Goal: Task Accomplishment & Management: Manage account settings

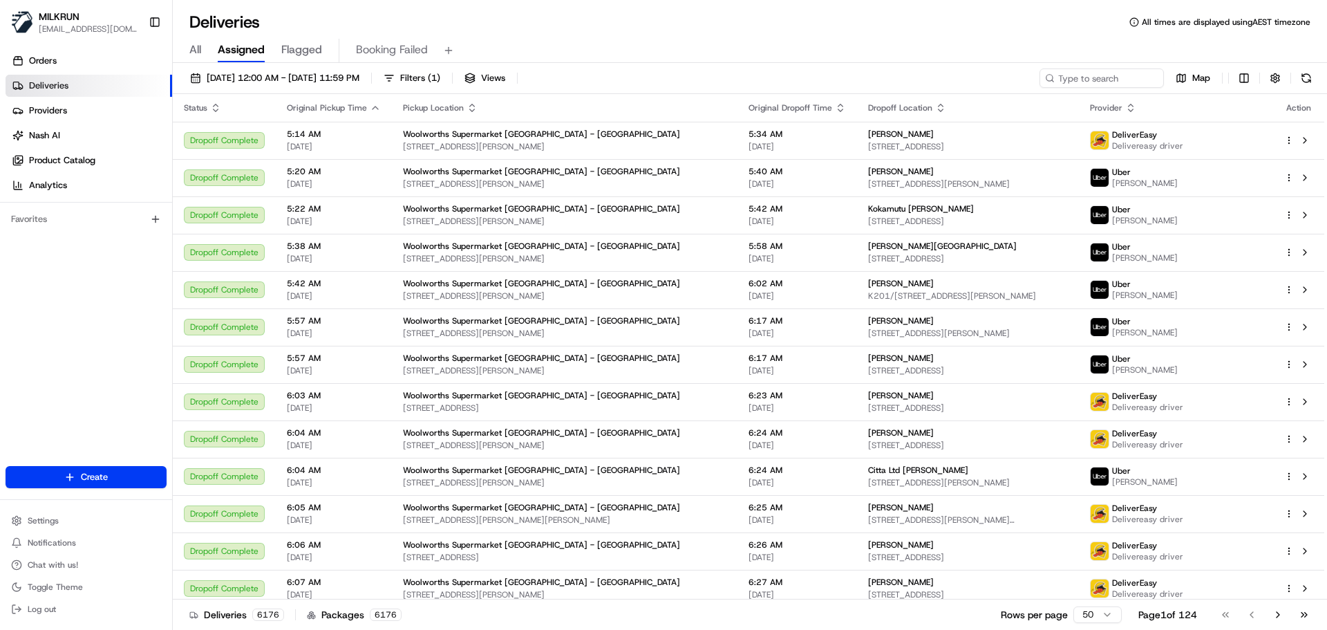
click at [189, 49] on div "All Assigned Flagged Booking Failed" at bounding box center [750, 51] width 1155 height 24
click at [197, 46] on span "All" at bounding box center [195, 49] width 12 height 17
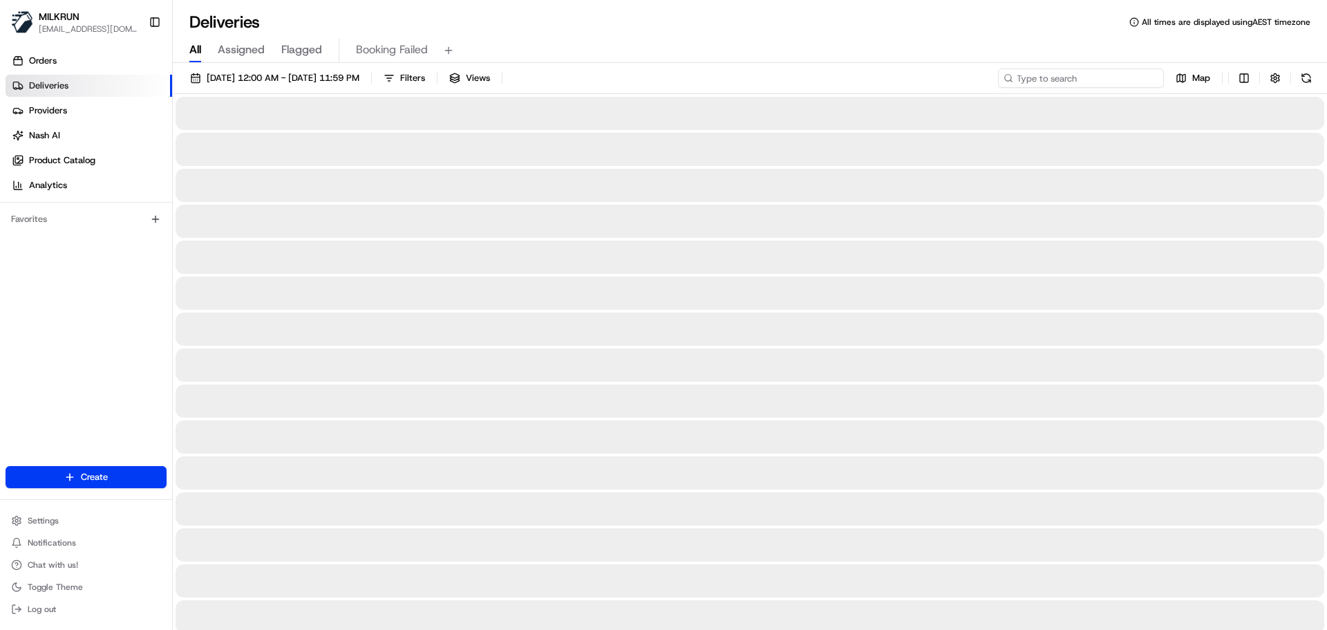
click at [1077, 74] on input at bounding box center [1081, 77] width 166 height 19
paste input "2d6f2625-795c-41b2-b772-3ec11768acf6"
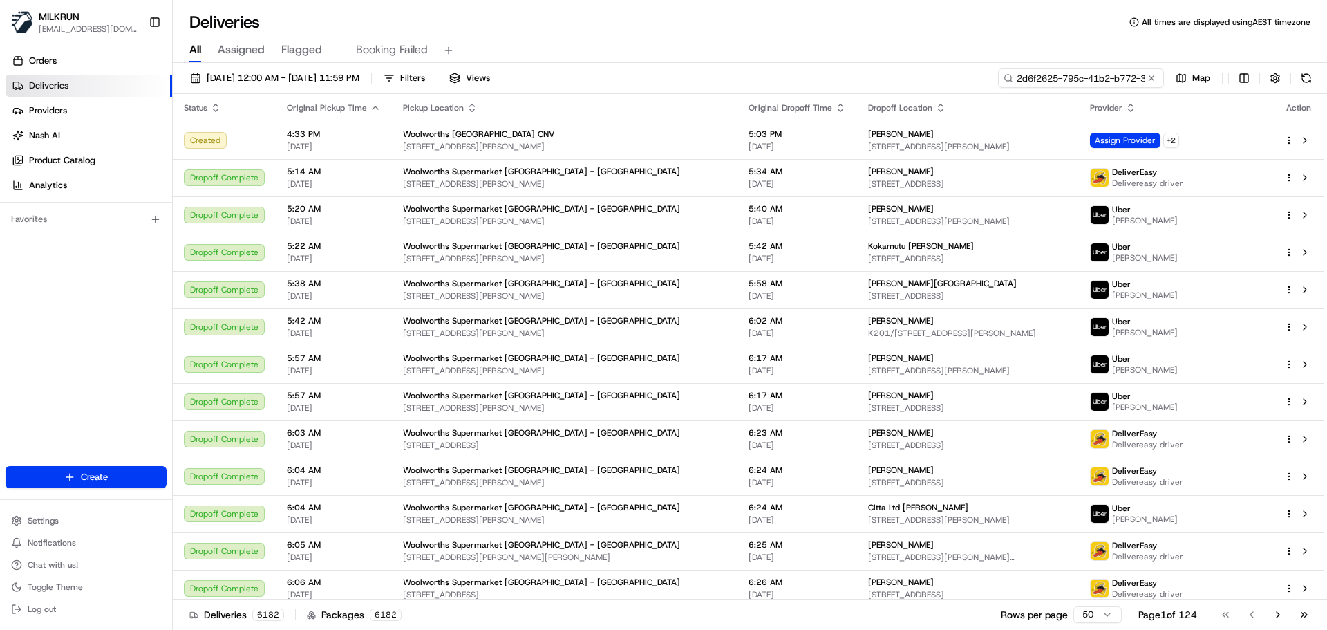
scroll to position [0, 64]
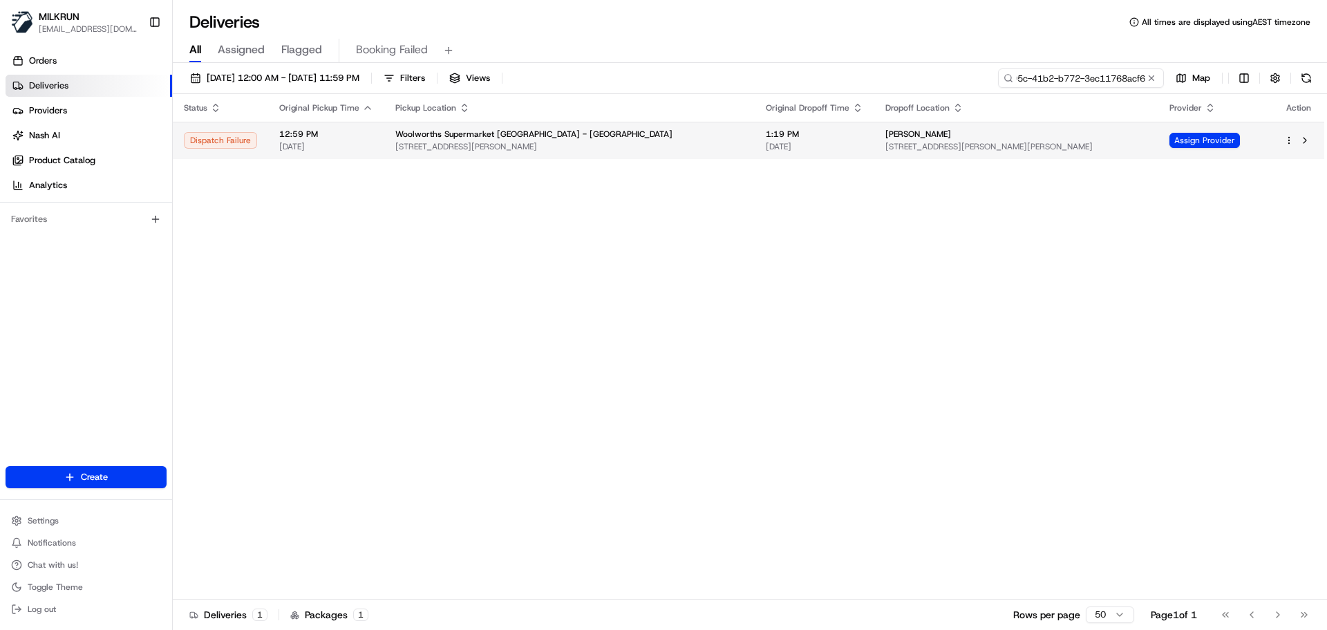
type input "2d6f2625-795c-41b2-b772-3ec11768acf6"
click at [629, 151] on span "[STREET_ADDRESS][PERSON_NAME]" at bounding box center [569, 146] width 348 height 11
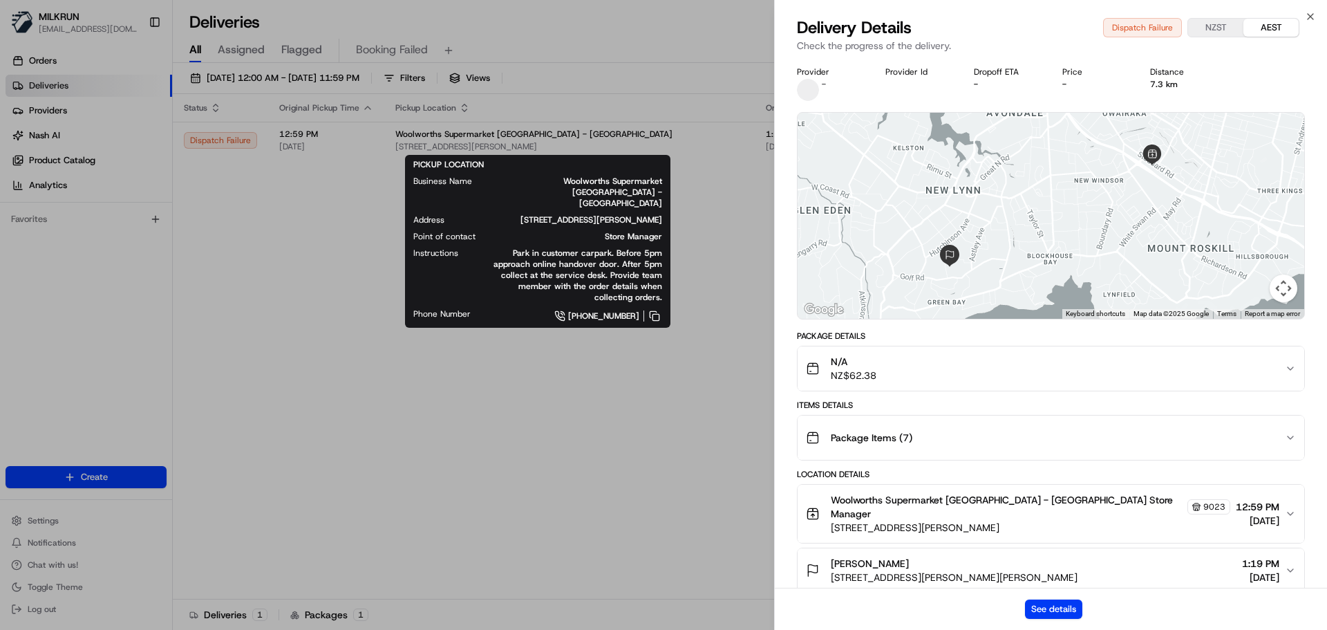
click at [1072, 620] on div "See details" at bounding box center [1051, 609] width 552 height 42
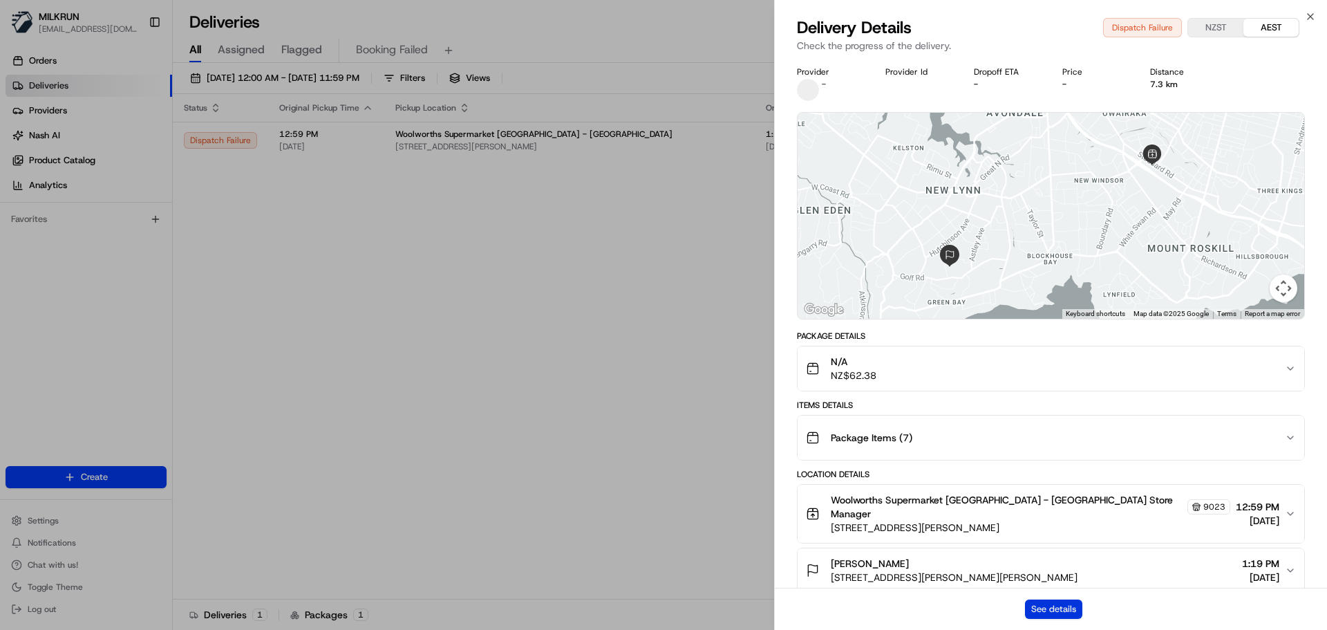
click at [1072, 607] on button "See details" at bounding box center [1053, 608] width 57 height 19
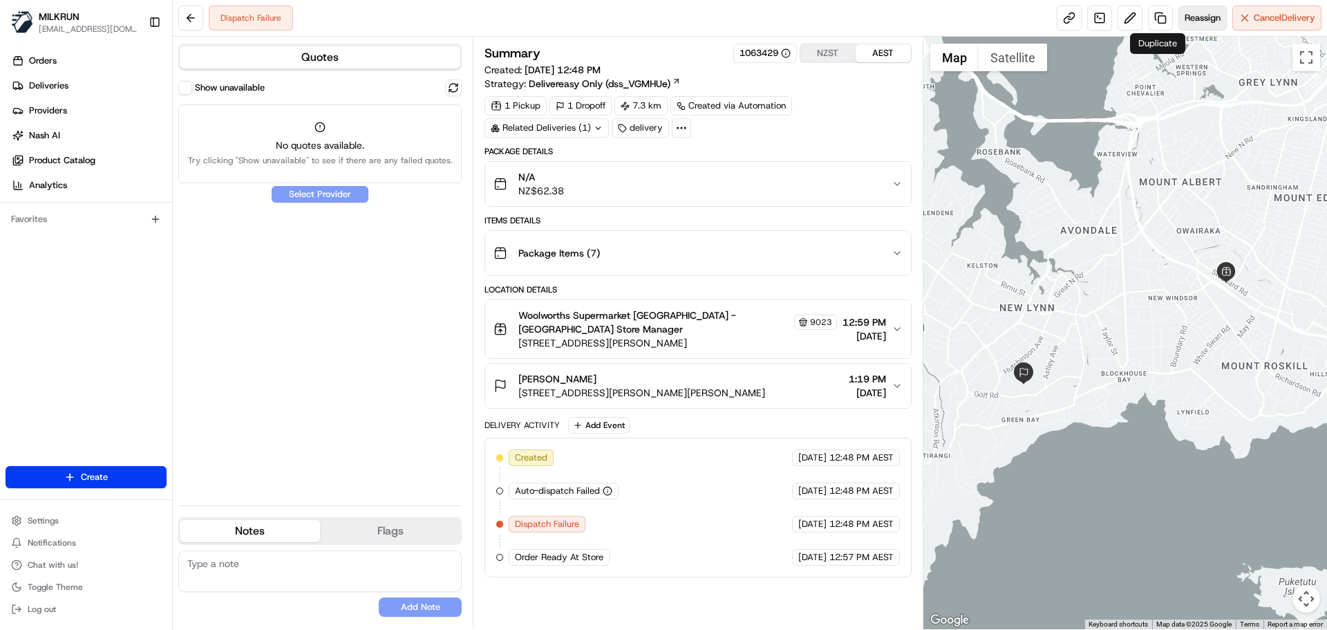
click at [1189, 12] on span "Reassign" at bounding box center [1203, 18] width 36 height 12
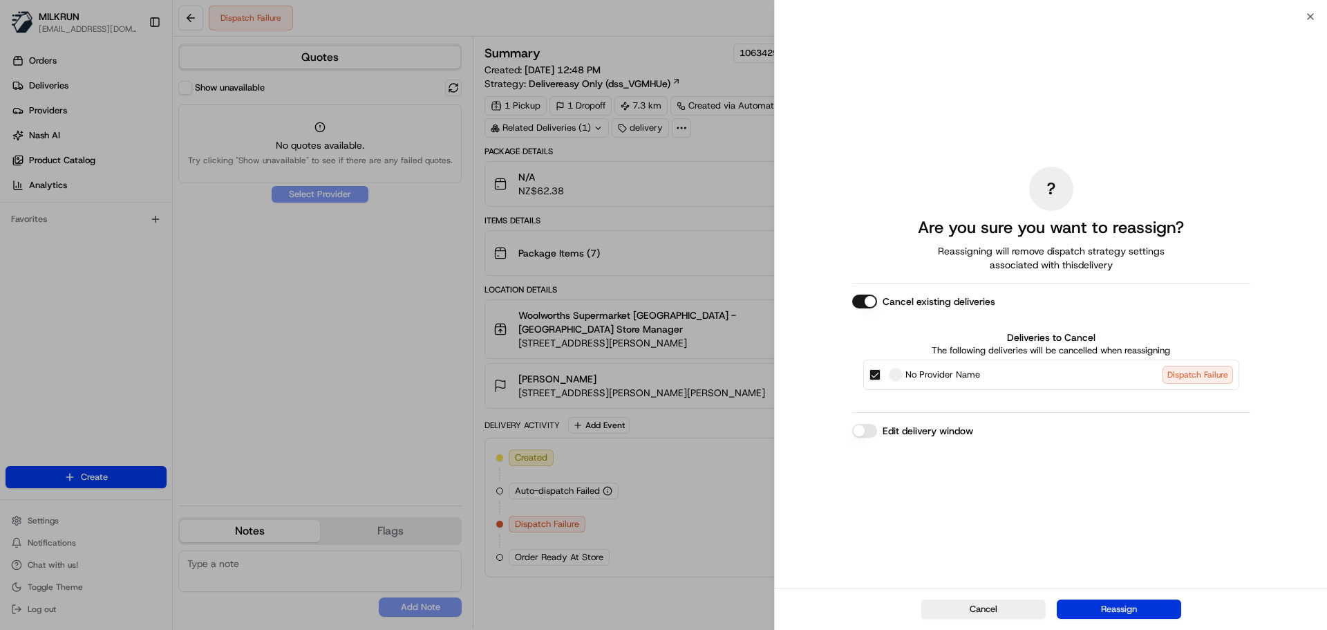
click at [1074, 613] on button "Reassign" at bounding box center [1119, 608] width 124 height 19
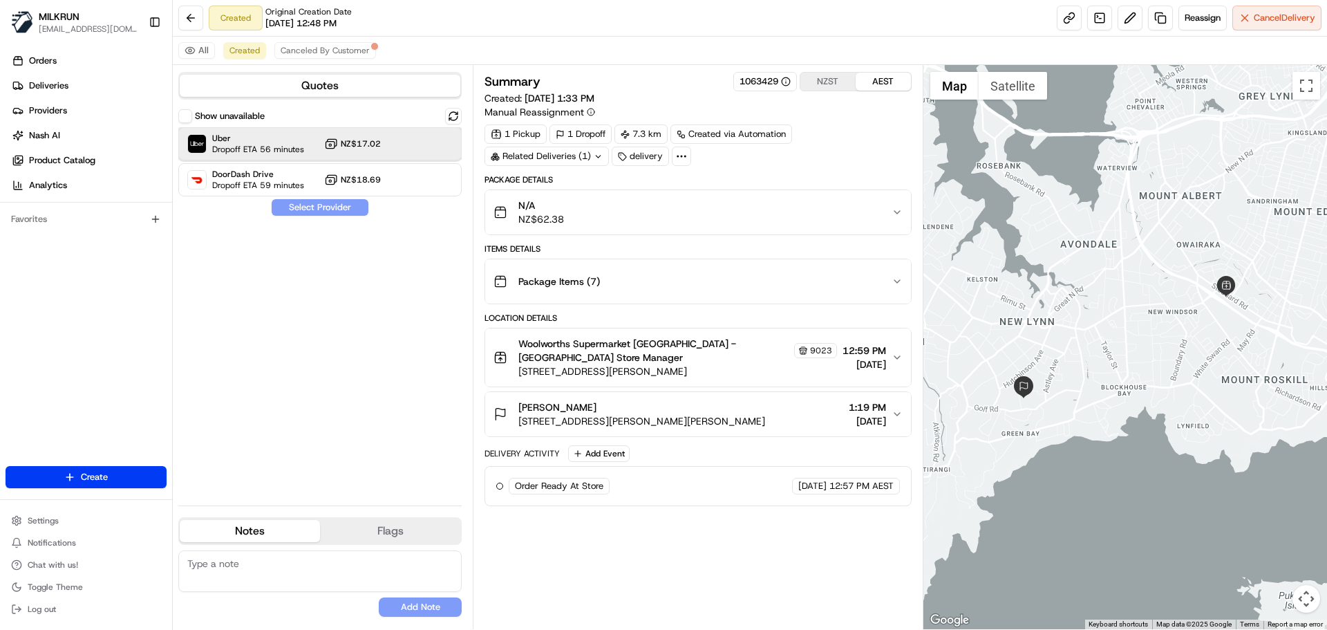
click at [421, 141] on div at bounding box center [419, 144] width 17 height 17
click at [333, 205] on button "Assign Provider" at bounding box center [320, 207] width 98 height 17
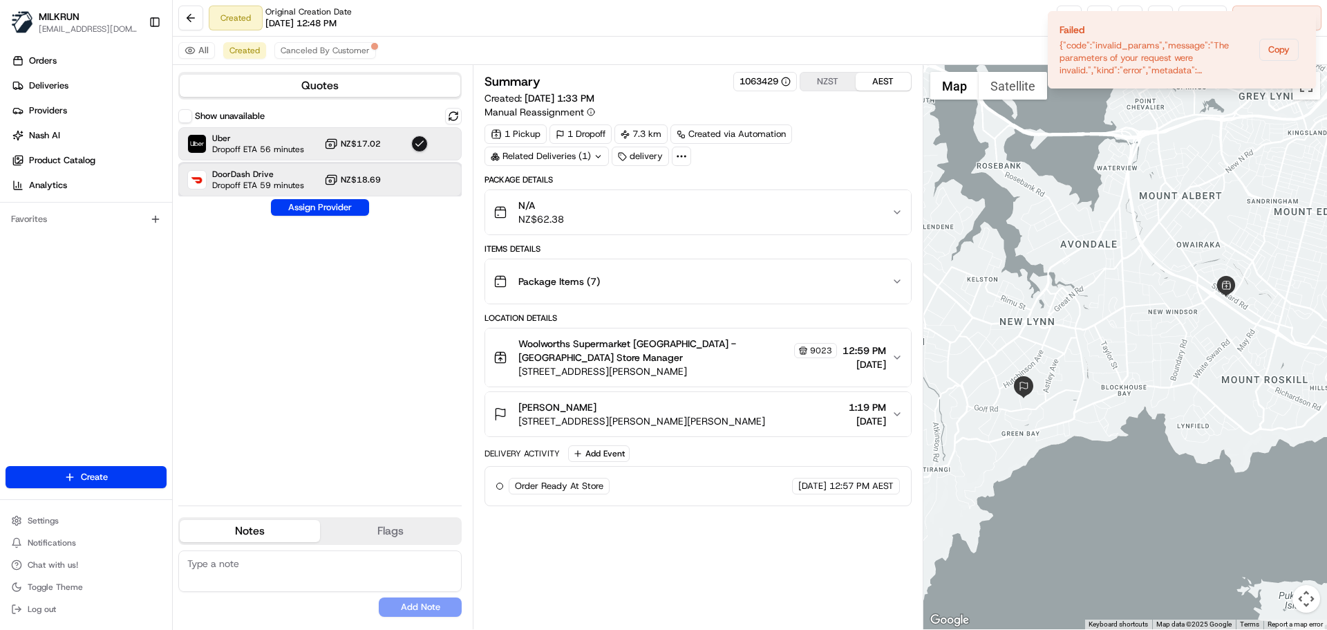
click at [439, 181] on div "DoorDash Drive Dropoff ETA 59 minutes NZ$18.69" at bounding box center [319, 179] width 283 height 33
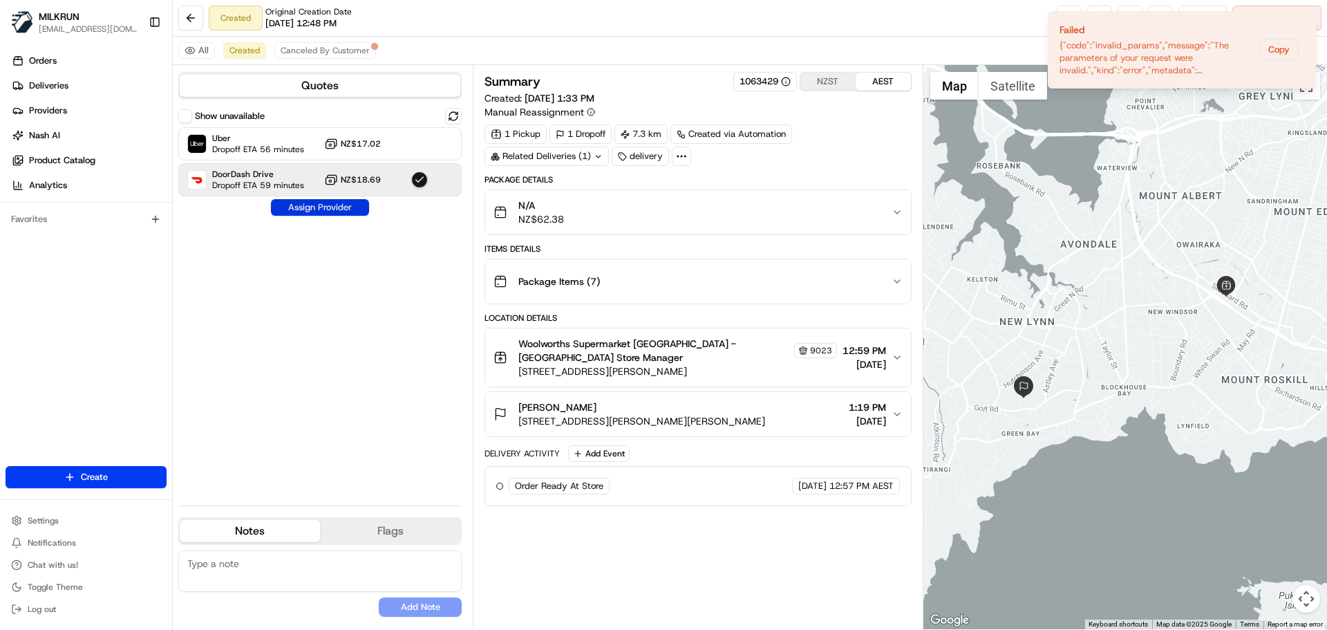
click at [313, 208] on button "Assign Provider" at bounding box center [320, 207] width 98 height 17
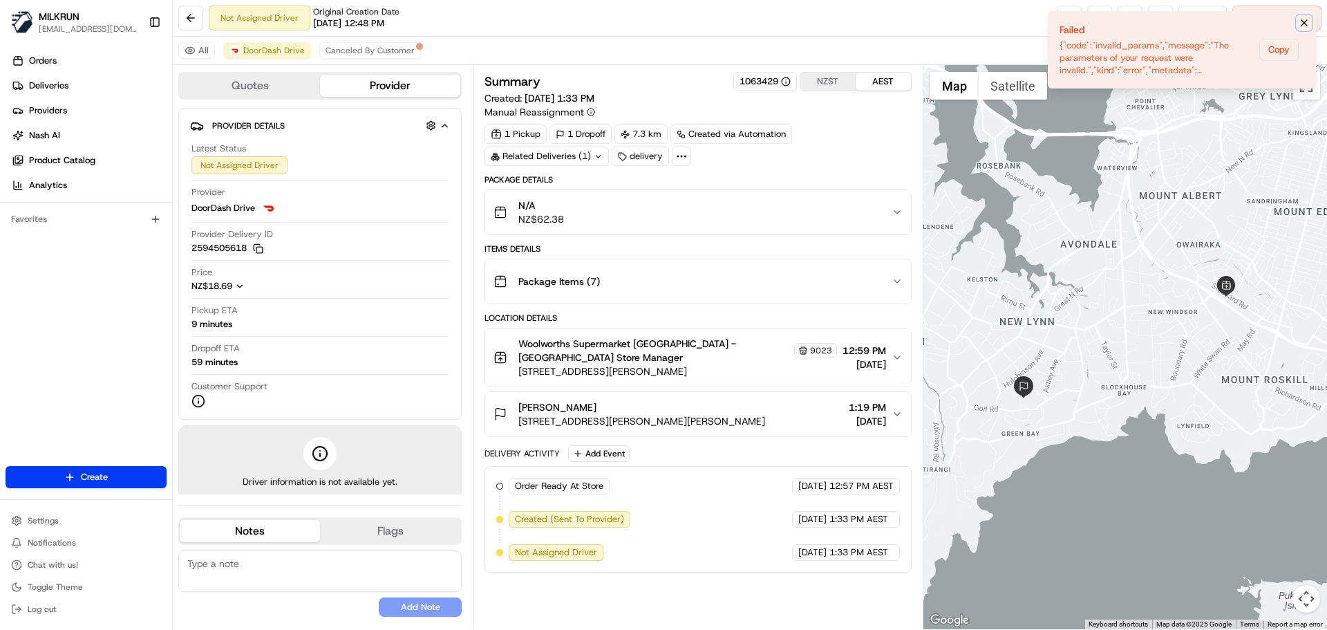
click at [1309, 25] on icon "Notifications (F8)" at bounding box center [1304, 22] width 11 height 11
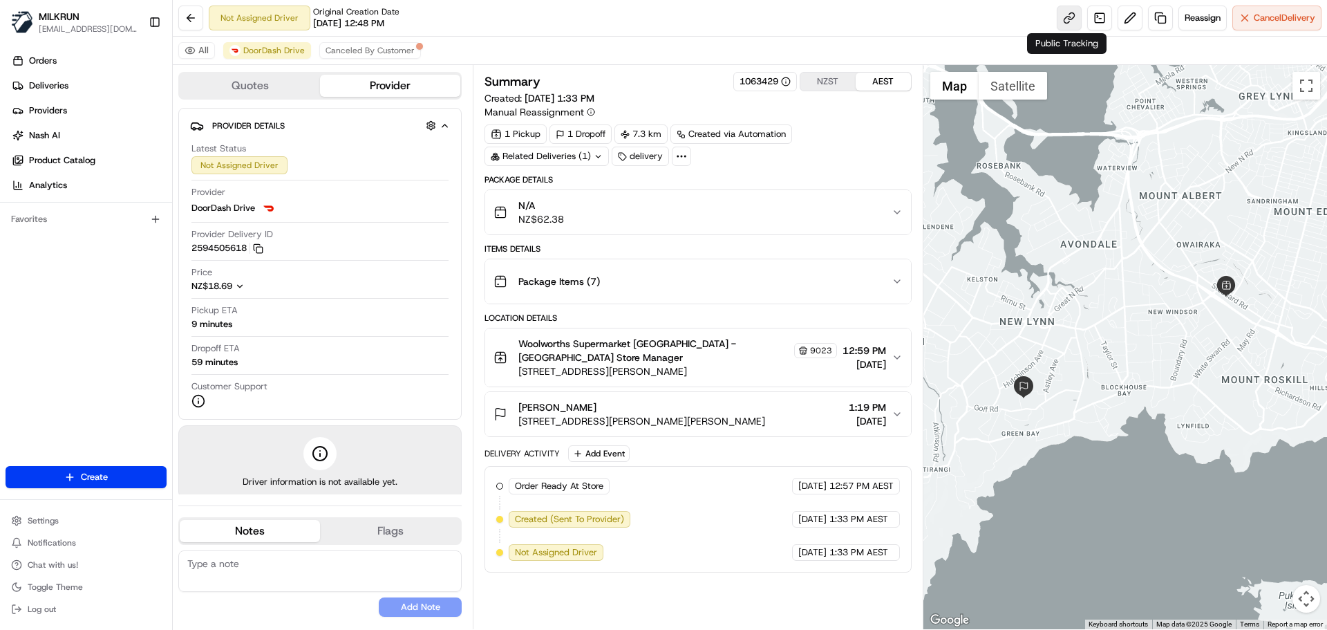
click at [1059, 19] on link at bounding box center [1069, 18] width 25 height 25
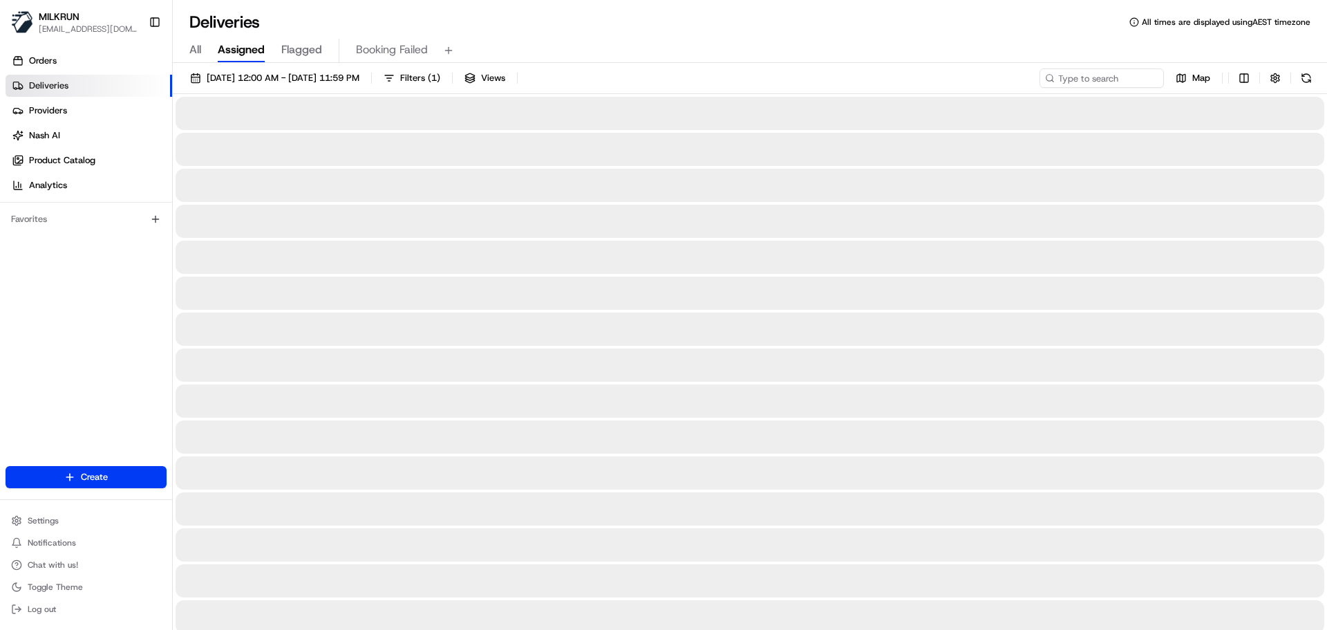
drag, startPoint x: 203, startPoint y: 47, endPoint x: 250, endPoint y: 39, distance: 46.9
click at [203, 46] on div "All Assigned Flagged Booking Failed" at bounding box center [750, 51] width 1155 height 24
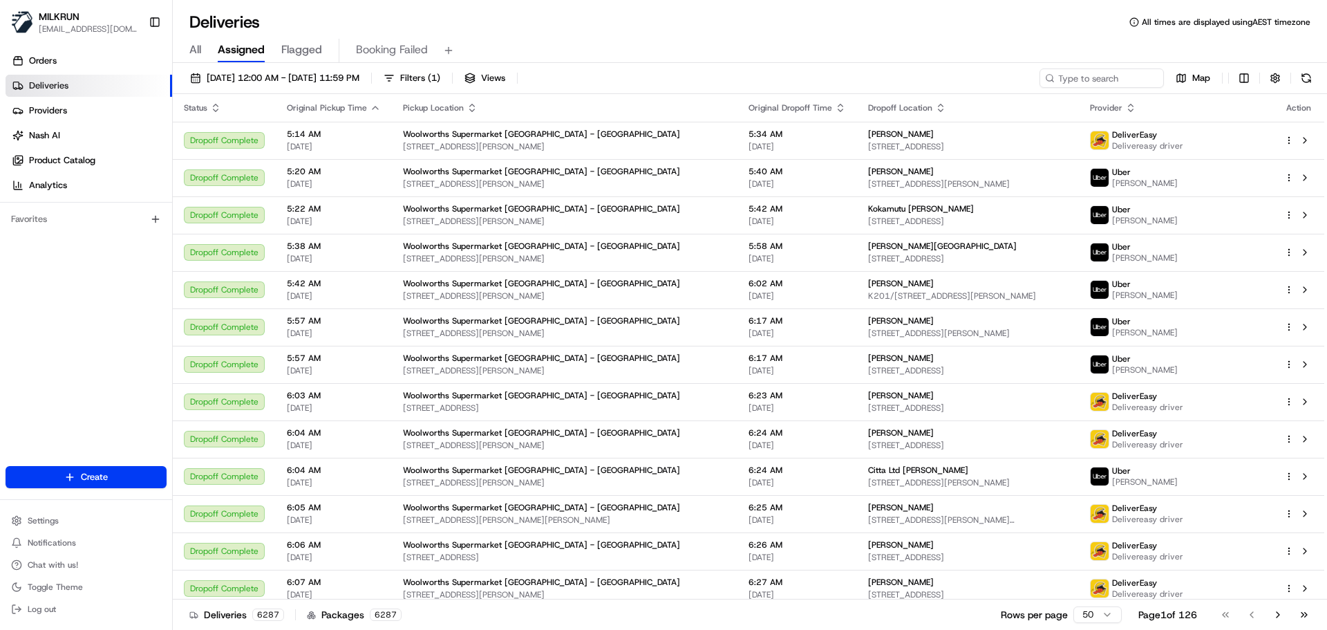
drag, startPoint x: 209, startPoint y: 46, endPoint x: 172, endPoint y: 55, distance: 37.6
click at [204, 51] on div "All Assigned Flagged Booking Failed" at bounding box center [750, 51] width 1155 height 24
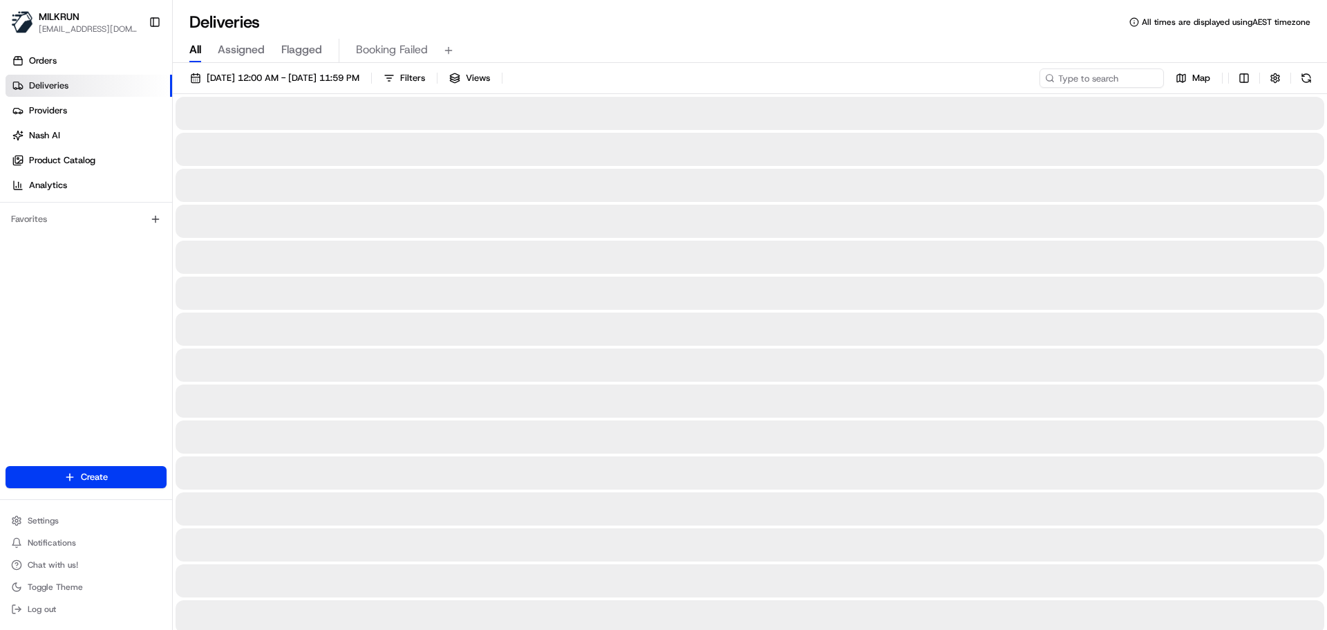
click at [191, 53] on span "All" at bounding box center [195, 49] width 12 height 17
click at [1116, 77] on input at bounding box center [1081, 77] width 166 height 19
paste input "2d6f2625-795c-41b2-b772-3ec11768acf6"
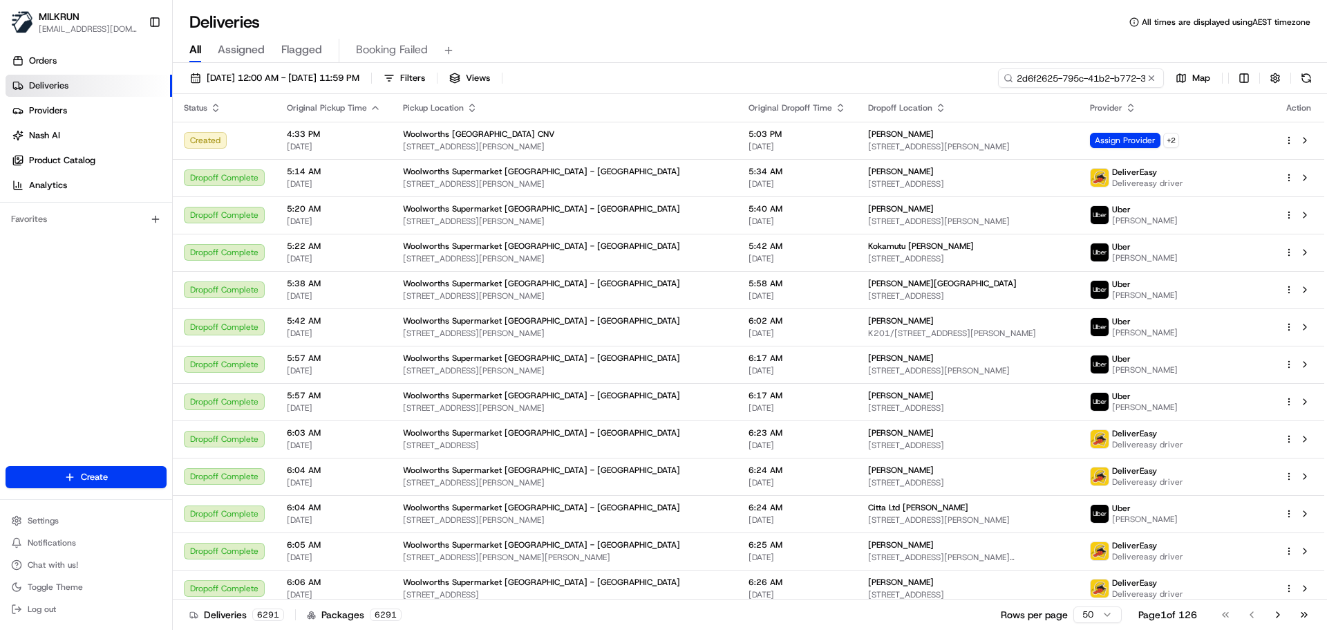
scroll to position [0, 64]
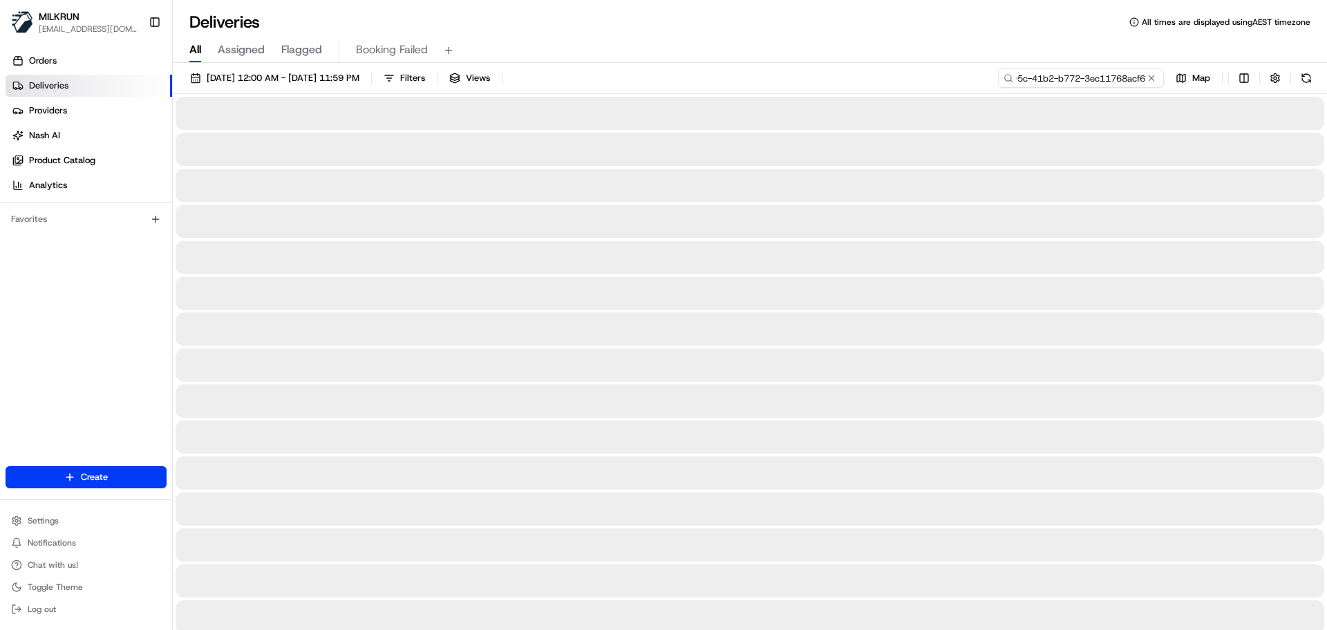
type input "2d6f2625-795c-41b2-b772-3ec11768acf6"
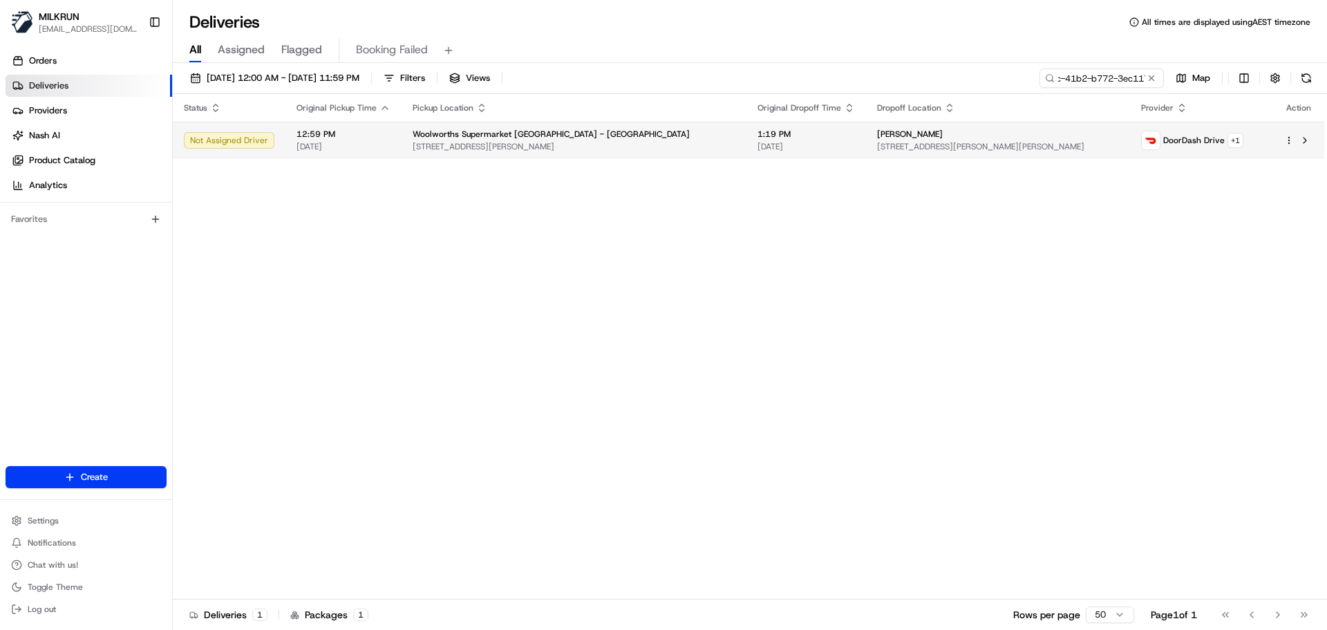
click at [380, 138] on span "12:59 PM" at bounding box center [344, 134] width 94 height 11
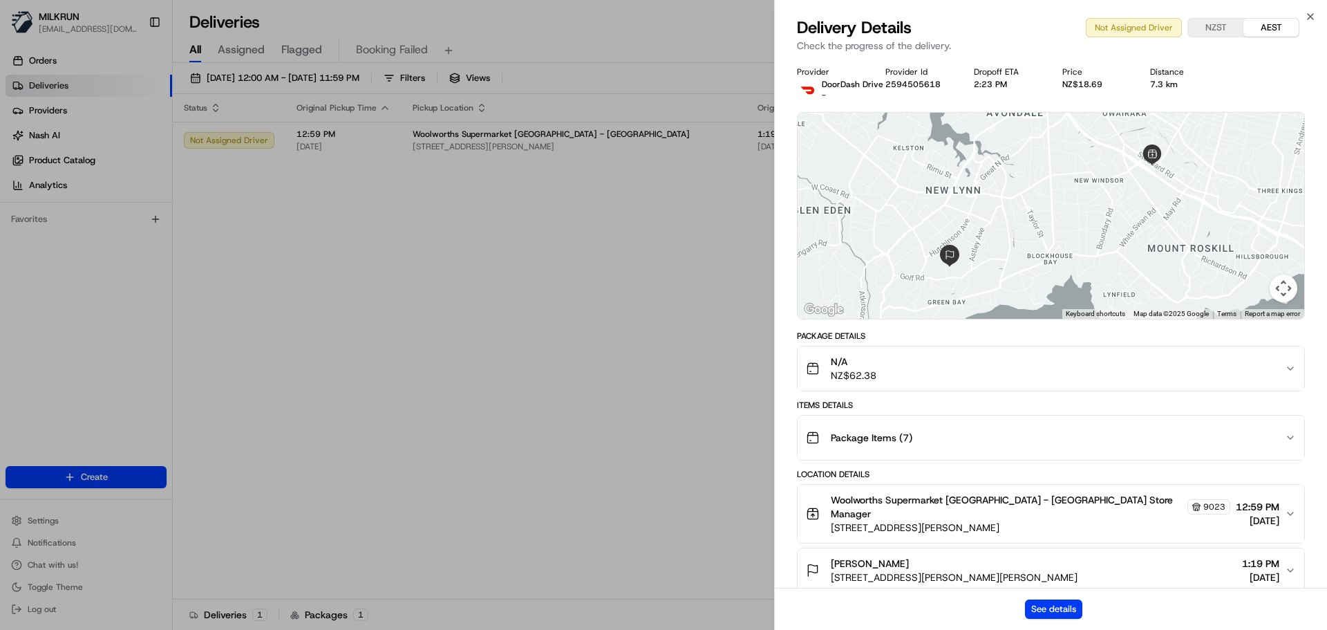
click at [1043, 596] on div "See details" at bounding box center [1051, 609] width 552 height 42
click at [1041, 608] on button "See details" at bounding box center [1053, 608] width 57 height 19
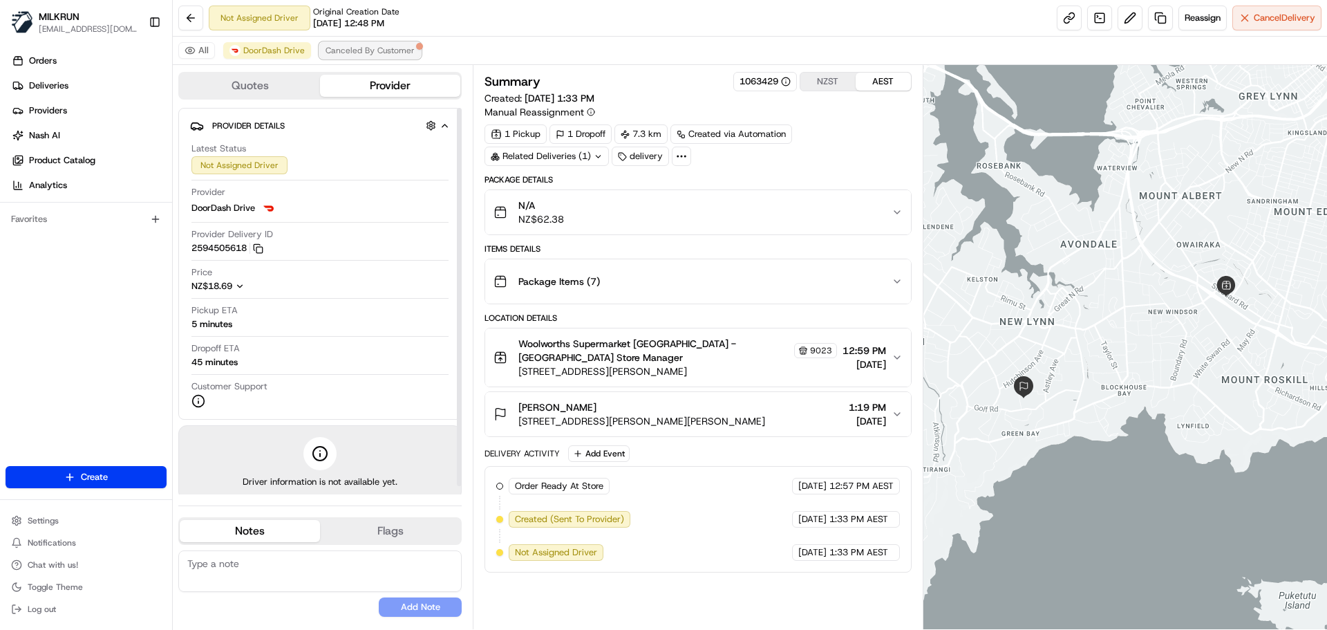
click at [362, 55] on span "Canceled By Customer" at bounding box center [370, 50] width 89 height 11
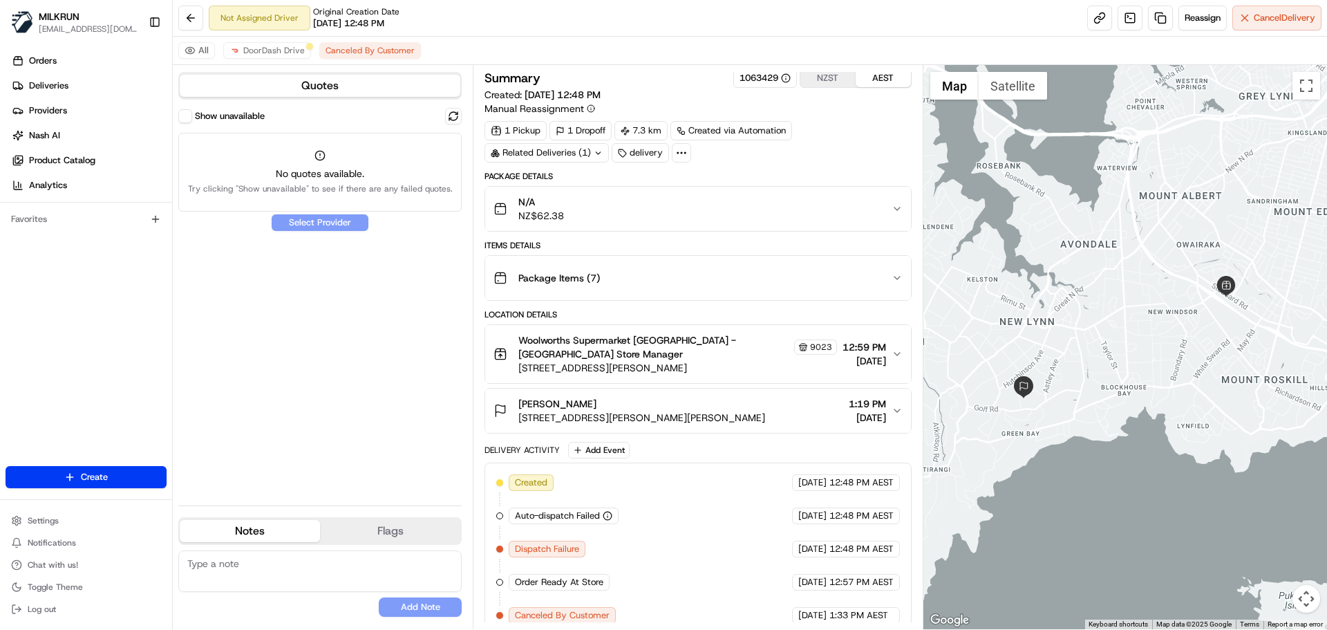
scroll to position [4, 0]
drag, startPoint x: 308, startPoint y: 48, endPoint x: 299, endPoint y: 48, distance: 9.0
click at [308, 48] on div at bounding box center [309, 46] width 7 height 7
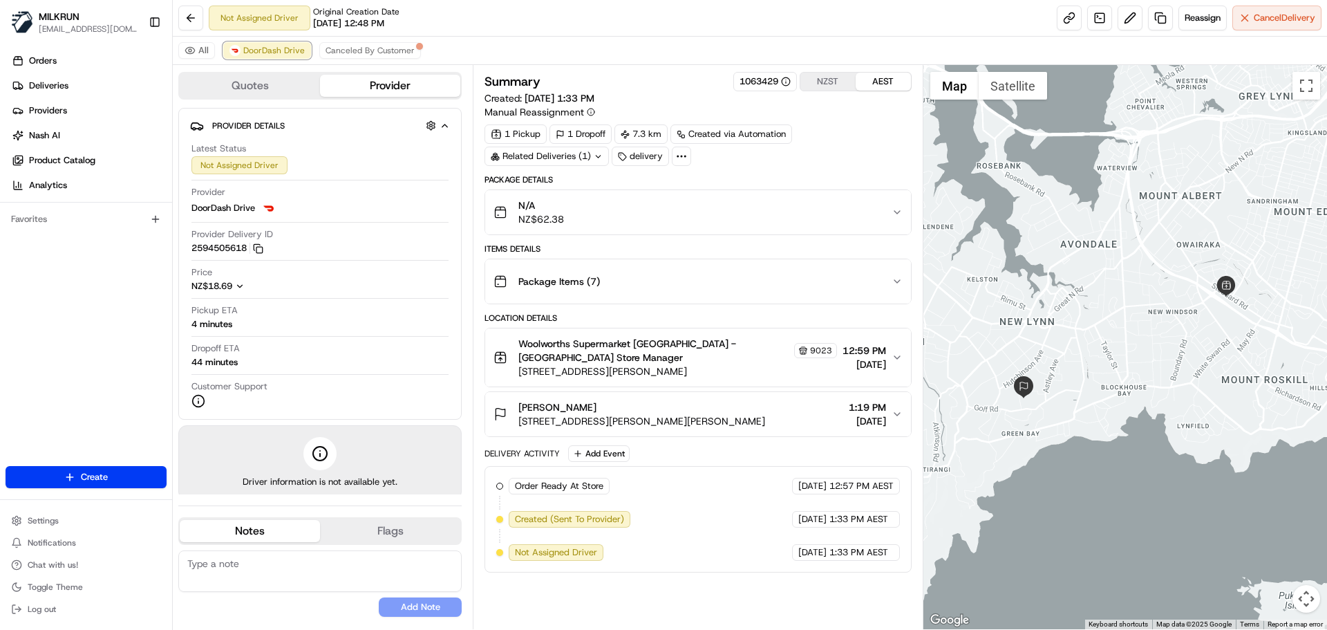
scroll to position [0, 0]
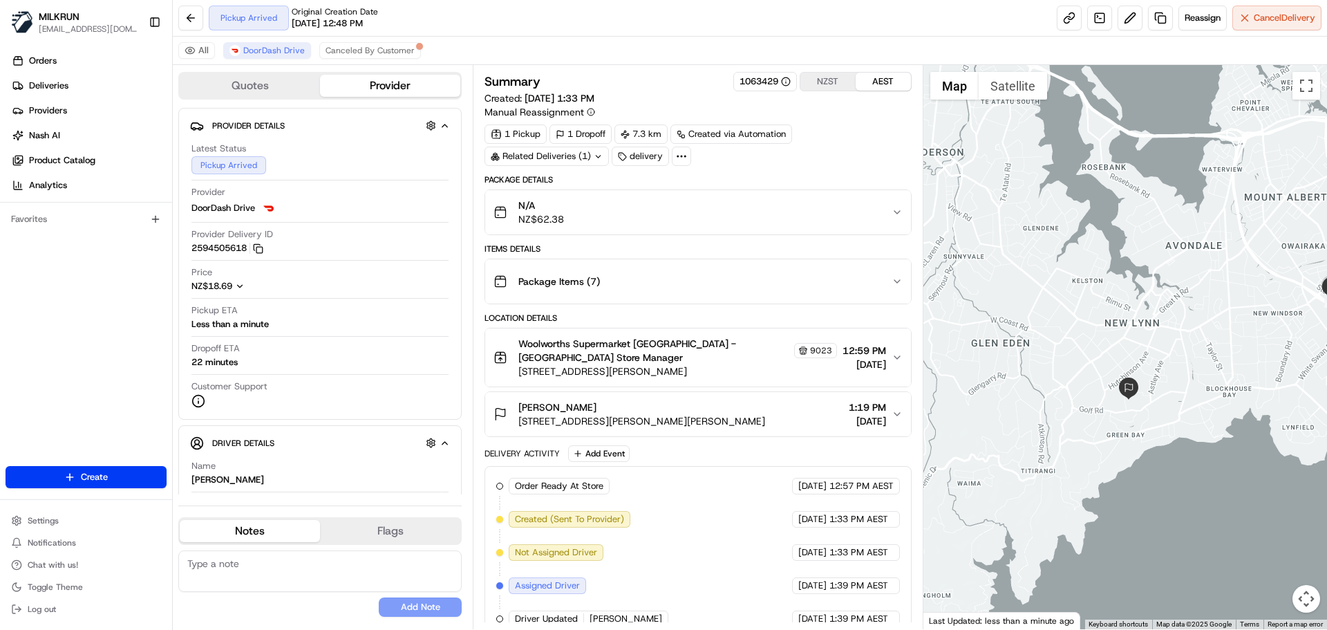
drag, startPoint x: 1092, startPoint y: 354, endPoint x: 1198, endPoint y: 355, distance: 106.5
click at [1198, 355] on div at bounding box center [1126, 347] width 404 height 564
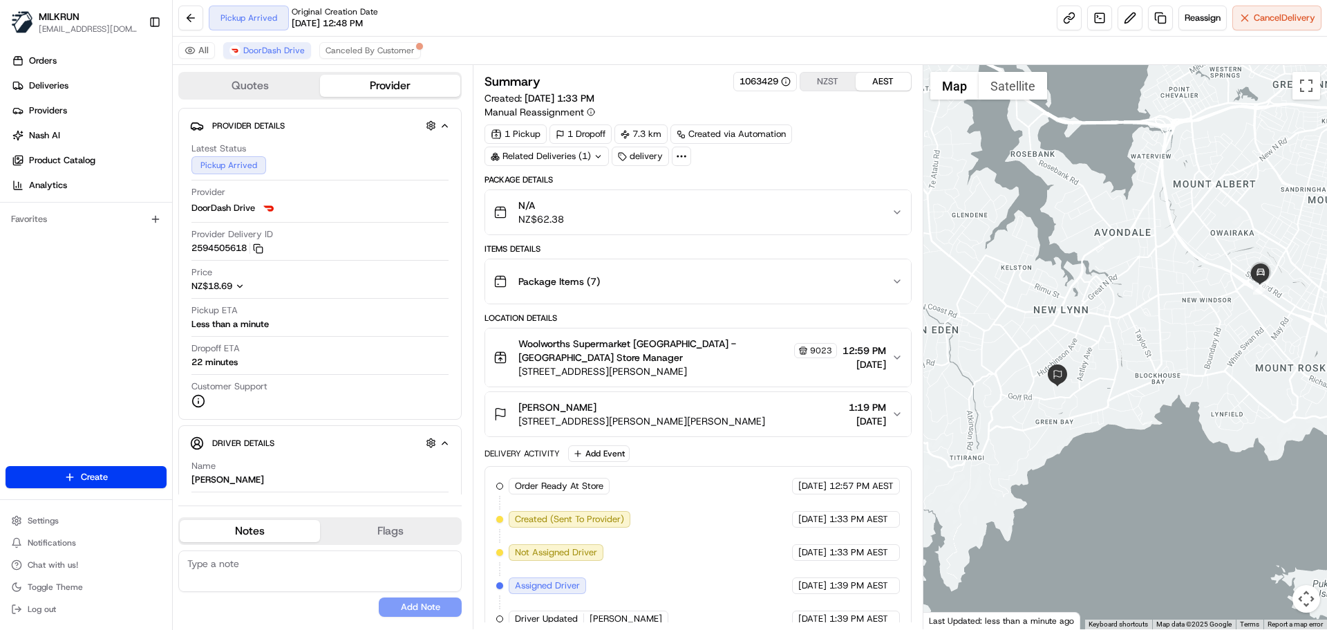
drag, startPoint x: 1174, startPoint y: 348, endPoint x: 1100, endPoint y: 335, distance: 75.0
click at [1100, 335] on div at bounding box center [1126, 347] width 404 height 564
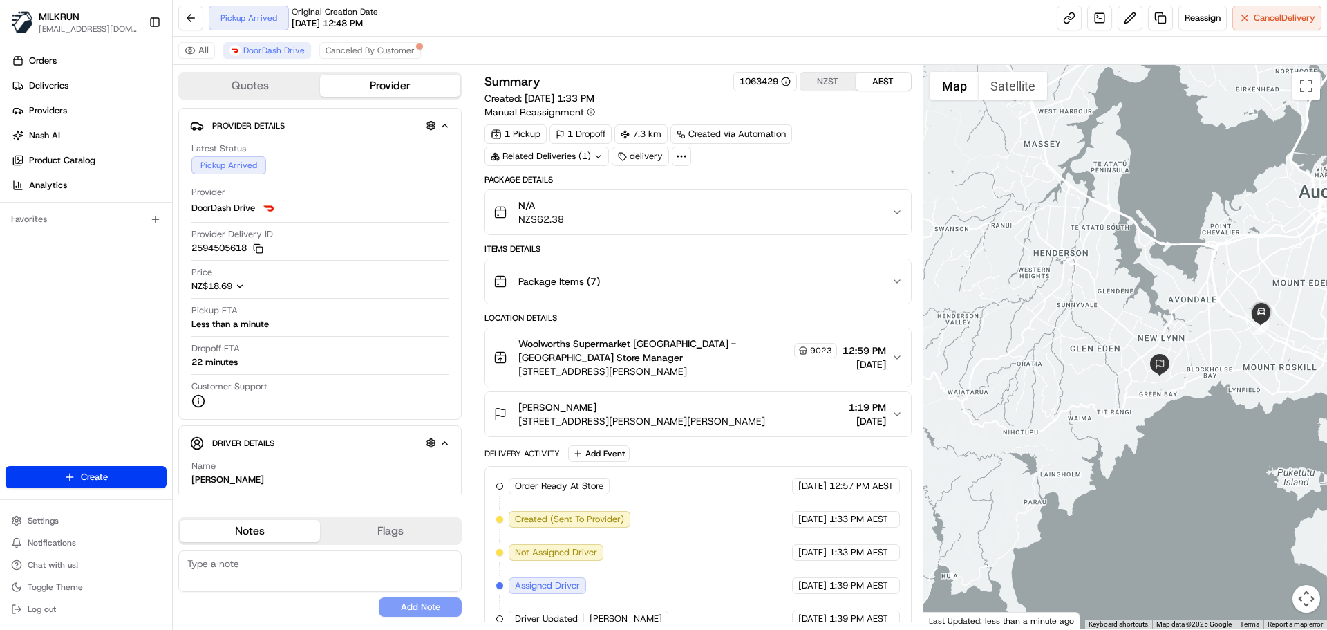
drag, startPoint x: 1025, startPoint y: 384, endPoint x: 1110, endPoint y: 396, distance: 85.9
click at [1110, 396] on div at bounding box center [1126, 347] width 404 height 564
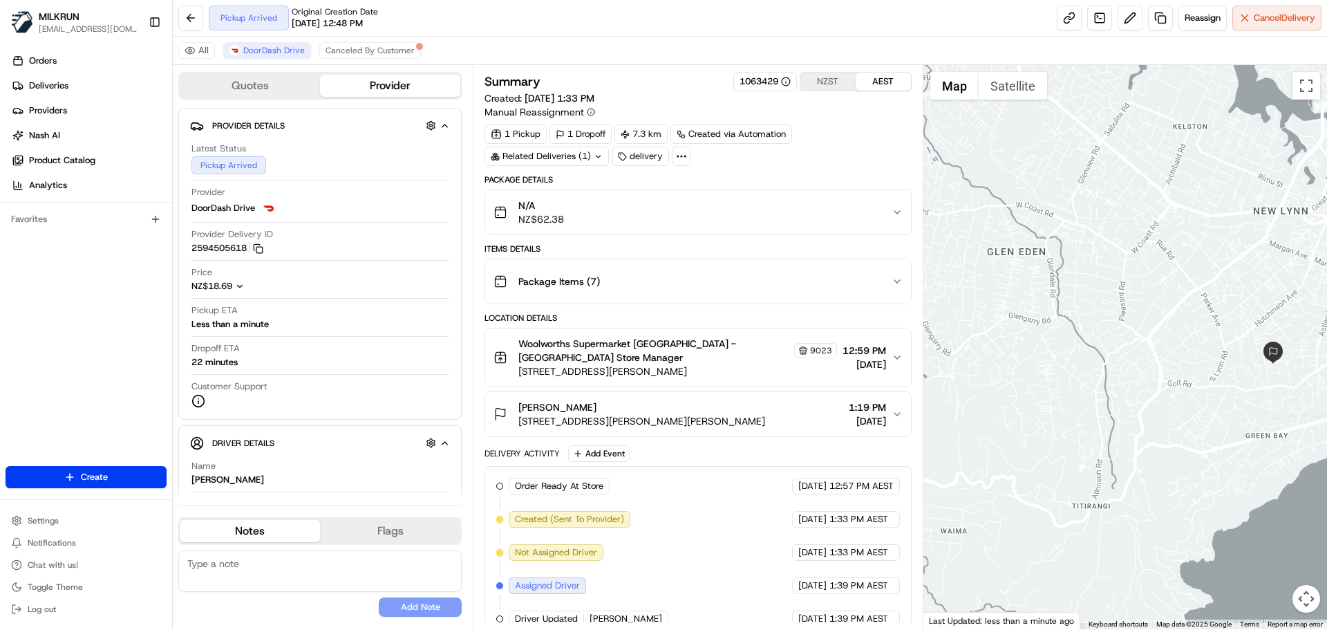
drag, startPoint x: 1182, startPoint y: 363, endPoint x: 1032, endPoint y: 248, distance: 188.9
click at [1032, 248] on div at bounding box center [1126, 347] width 404 height 564
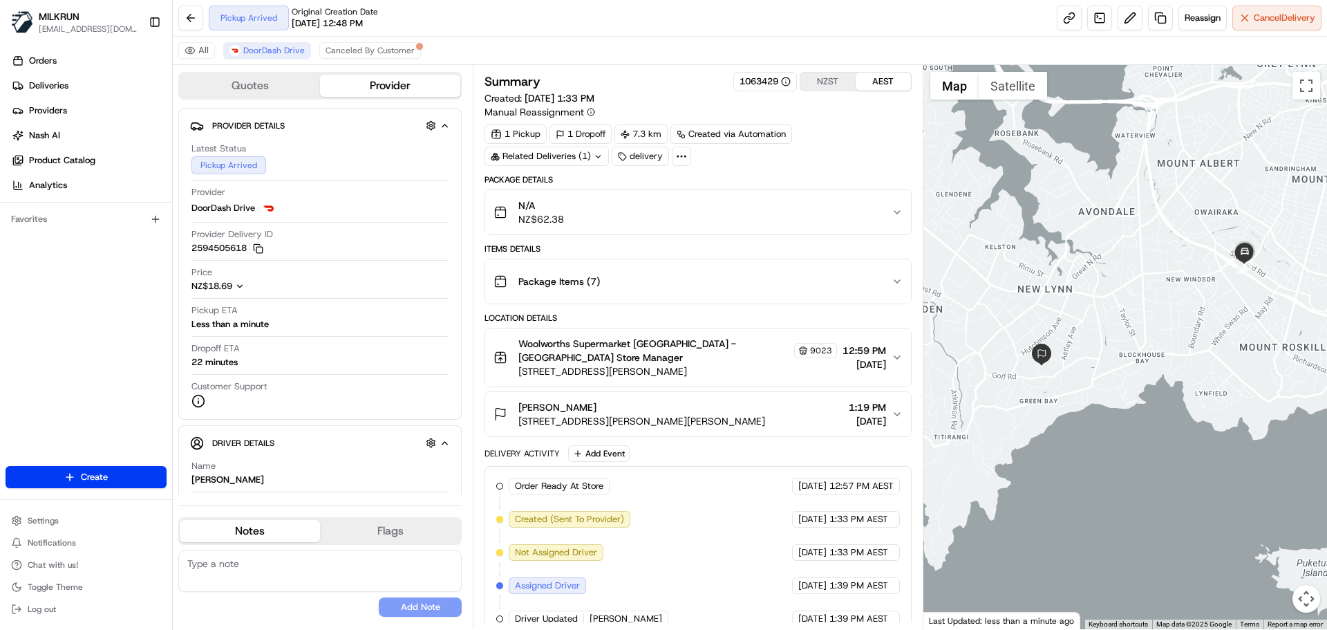
drag, startPoint x: 1177, startPoint y: 371, endPoint x: 1051, endPoint y: 407, distance: 131.3
click at [1051, 407] on div at bounding box center [1126, 347] width 404 height 564
